Goal: Find contact information: Obtain details needed to contact an individual or organization

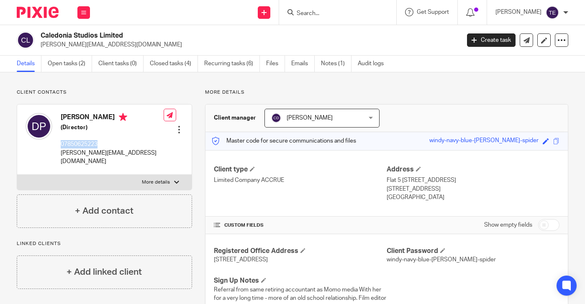
drag, startPoint x: 105, startPoint y: 144, endPoint x: 58, endPoint y: 144, distance: 46.9
click at [58, 144] on div "David Donald Potter (Director) 07850625223 david@davidpotter.work" at bounding box center [95, 139] width 138 height 61
copy p "07850625223"
drag, startPoint x: 127, startPoint y: 154, endPoint x: 60, endPoint y: 155, distance: 67.0
click at [60, 155] on div "David Donald Potter (Director) 07850625223 david@davidpotter.work" at bounding box center [95, 139] width 138 height 61
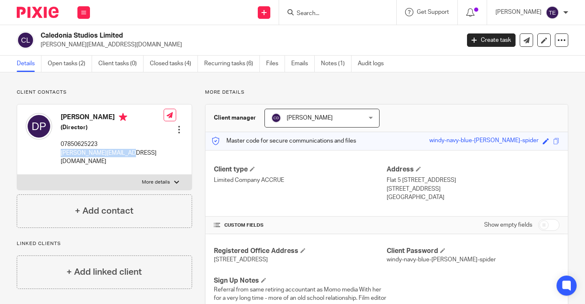
copy p "david@davidpotter.work"
click at [346, 14] on input "Search" at bounding box center [333, 14] width 75 height 8
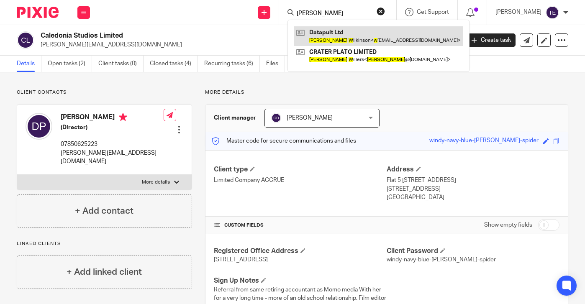
type input "craig w"
click at [358, 33] on link at bounding box center [378, 35] width 169 height 19
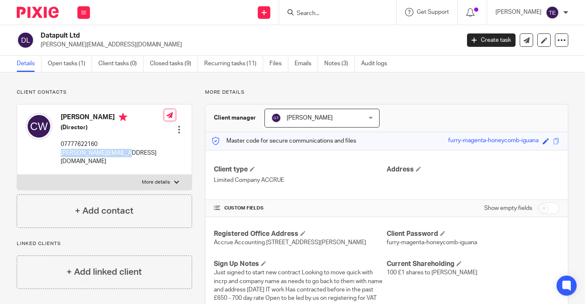
drag, startPoint x: 133, startPoint y: 153, endPoint x: 59, endPoint y: 156, distance: 74.6
click at [59, 156] on div "[PERSON_NAME] (Director) 07777622160 [PERSON_NAME][EMAIL_ADDRESS][DOMAIN_NAME] …" at bounding box center [104, 140] width 175 height 70
copy p "[PERSON_NAME][EMAIL_ADDRESS][DOMAIN_NAME]"
click at [328, 5] on div at bounding box center [337, 12] width 117 height 25
click at [327, 9] on form at bounding box center [340, 12] width 89 height 10
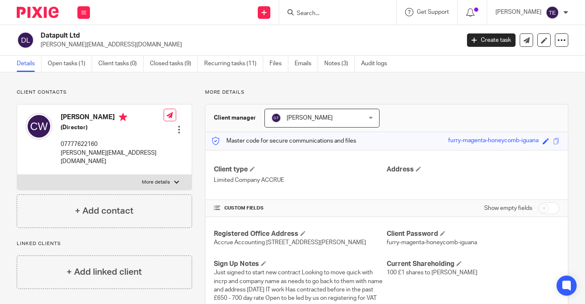
click at [327, 12] on input "Search" at bounding box center [333, 14] width 75 height 8
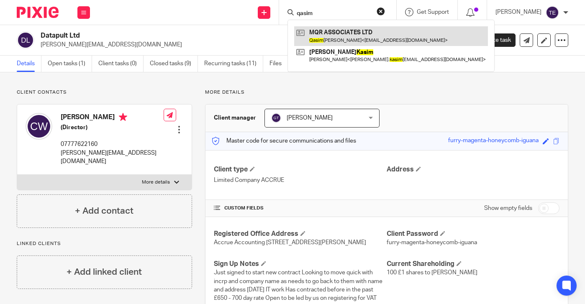
type input "qasim"
click at [392, 30] on link at bounding box center [391, 35] width 194 height 19
